Goal: Information Seeking & Learning: Learn about a topic

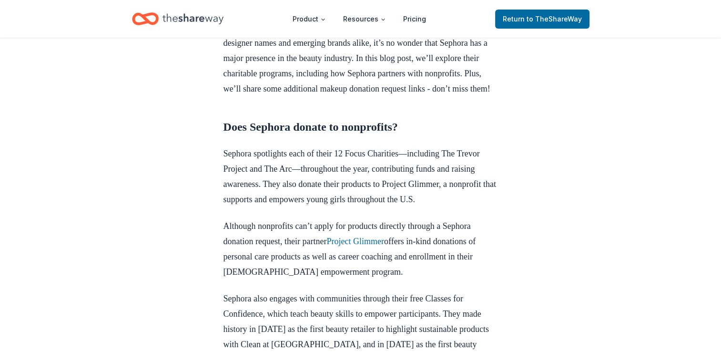
scroll to position [313, 0]
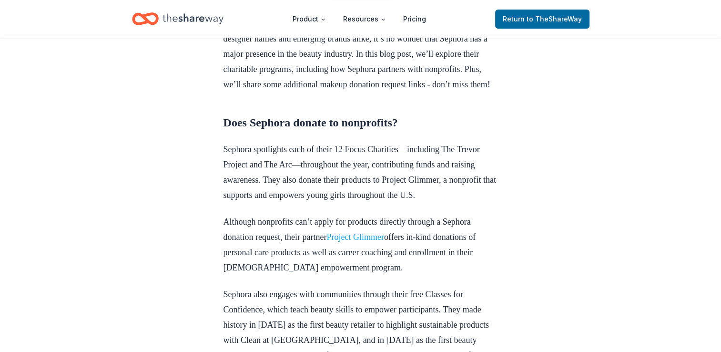
click at [374, 242] on link "Project Glimmer" at bounding box center [355, 237] width 57 height 10
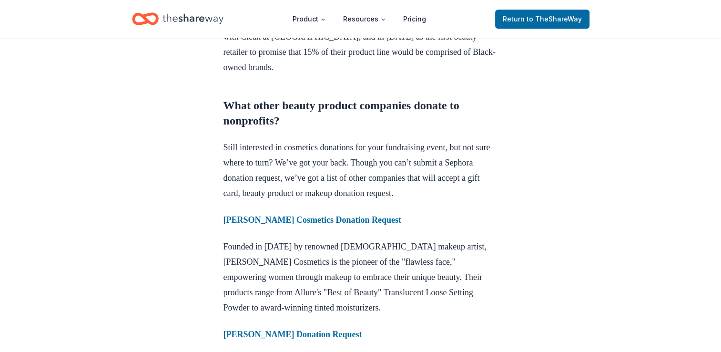
scroll to position [620, 0]
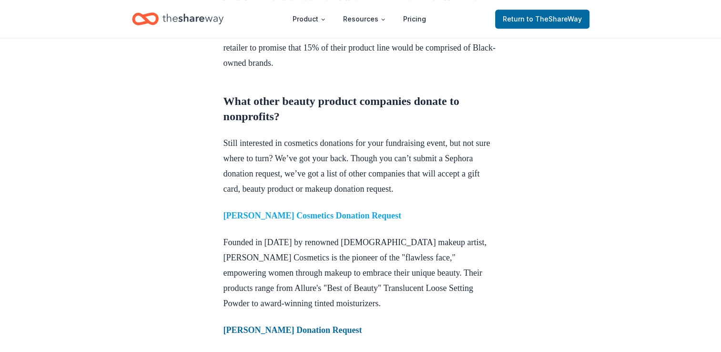
click at [387, 220] on strong "Laura Mercier Cosmetics Donation Request" at bounding box center [313, 216] width 178 height 10
